Goal: Task Accomplishment & Management: Use online tool/utility

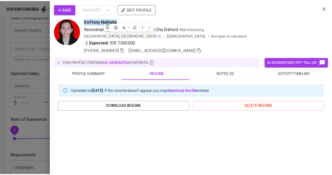
scroll to position [86, 0]
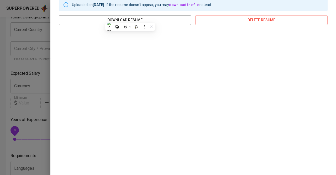
click at [16, 59] on div at bounding box center [168, 87] width 336 height 175
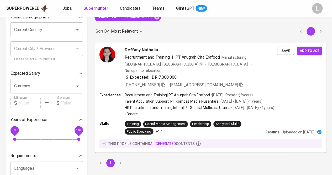
scroll to position [0, 0]
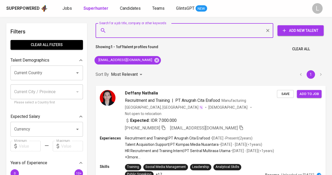
paste input "[EMAIL_ADDRESS][DOMAIN_NAME]"
type input "[EMAIL_ADDRESS][DOMAIN_NAME]"
click at [159, 32] on input "[EMAIL_ADDRESS][DOMAIN_NAME]" at bounding box center [185, 30] width 155 height 10
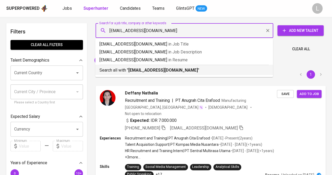
click at [155, 66] on div "Search all with " [EMAIL_ADDRESS][DOMAIN_NAME] "" at bounding box center [184, 69] width 169 height 9
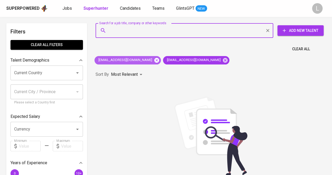
click at [154, 58] on icon at bounding box center [157, 60] width 6 height 6
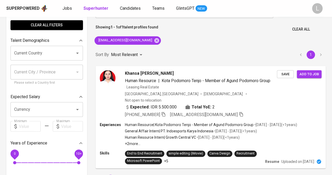
scroll to position [20, 0]
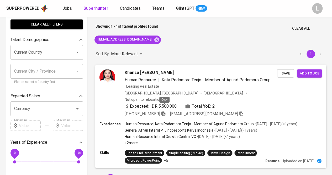
click at [165, 111] on icon "button" at bounding box center [163, 113] width 5 height 5
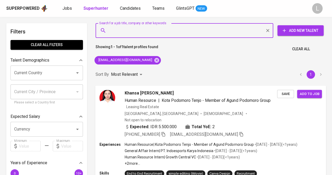
click at [173, 35] on input "Search for a job title, company or other keywords" at bounding box center [185, 30] width 155 height 10
paste input "[EMAIL_ADDRESS][DOMAIN_NAME]"
type input "[EMAIL_ADDRESS][DOMAIN_NAME]"
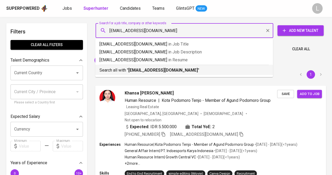
click at [155, 69] on b "[EMAIL_ADDRESS][DOMAIN_NAME]" at bounding box center [163, 69] width 70 height 5
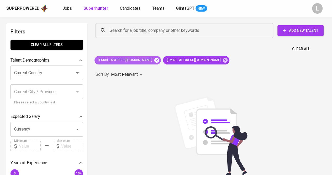
click at [154, 59] on icon at bounding box center [157, 60] width 6 height 6
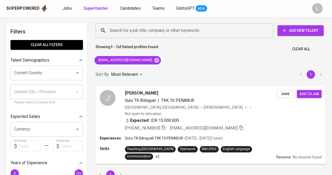
scroll to position [17, 0]
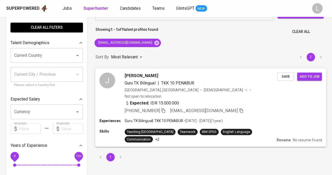
click at [166, 108] on icon "button" at bounding box center [163, 110] width 5 height 5
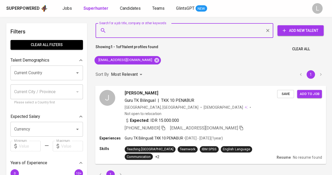
paste input "[EMAIL_ADDRESS][DOMAIN_NAME]"
type input "[EMAIL_ADDRESS][DOMAIN_NAME]"
click at [162, 34] on input "[EMAIL_ADDRESS][DOMAIN_NAME]" at bounding box center [185, 30] width 155 height 10
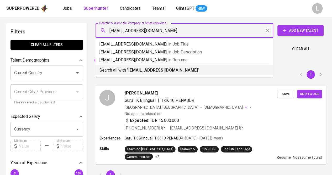
click at [149, 66] on div "Search all with " [EMAIL_ADDRESS][DOMAIN_NAME] "" at bounding box center [184, 69] width 169 height 9
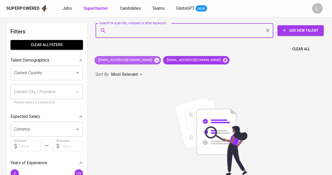
click at [154, 61] on icon at bounding box center [156, 60] width 5 height 5
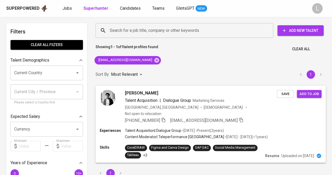
scroll to position [41, 0]
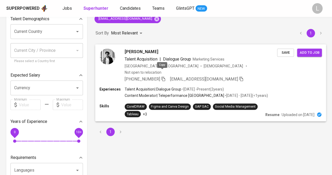
click at [162, 76] on icon "button" at bounding box center [164, 78] width 4 height 4
